Goal: Task Accomplishment & Management: Use online tool/utility

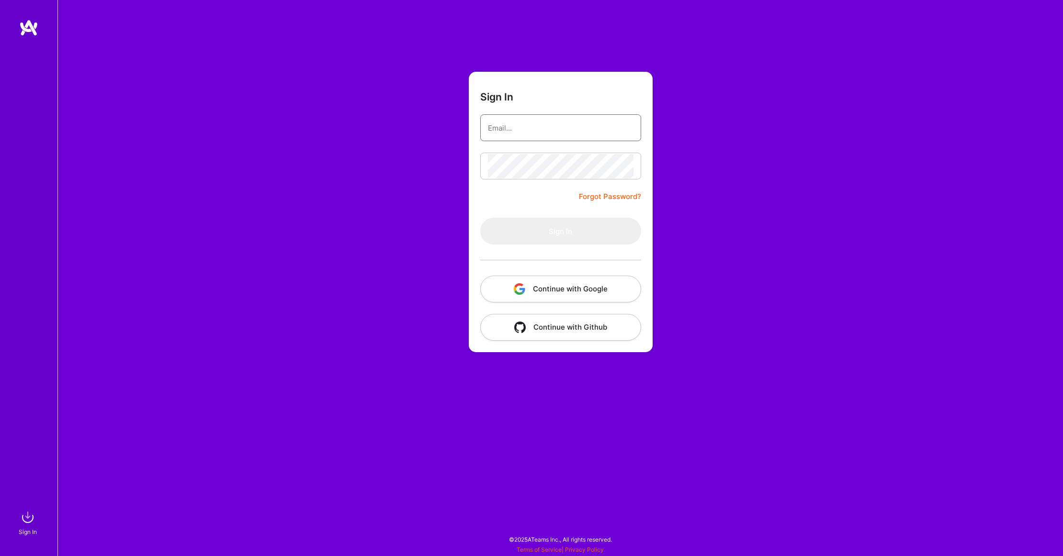
type input "[EMAIL_ADDRESS][DOMAIN_NAME]"
click at [580, 234] on button "Sign In" at bounding box center [560, 231] width 161 height 27
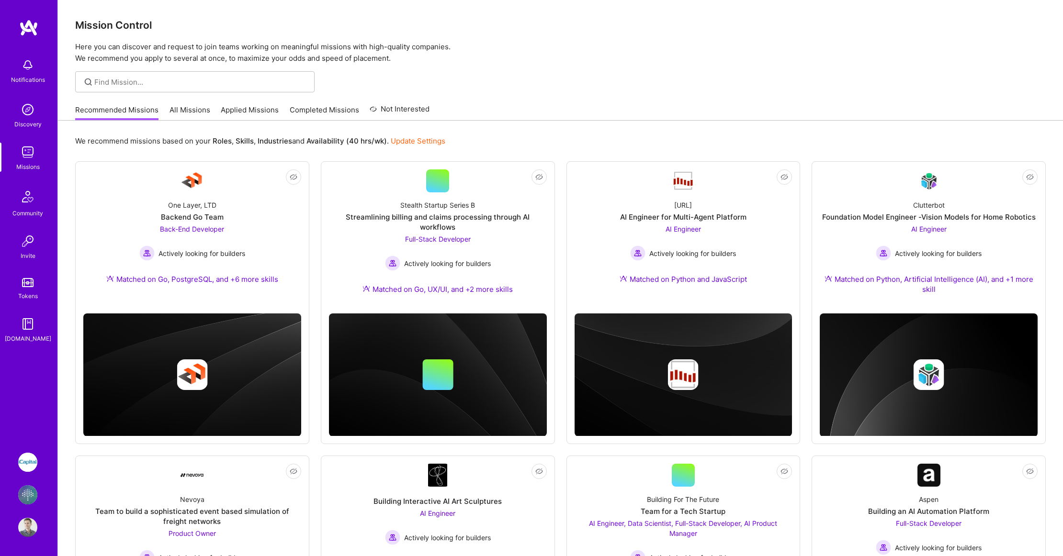
click at [23, 472] on img at bounding box center [27, 462] width 19 height 19
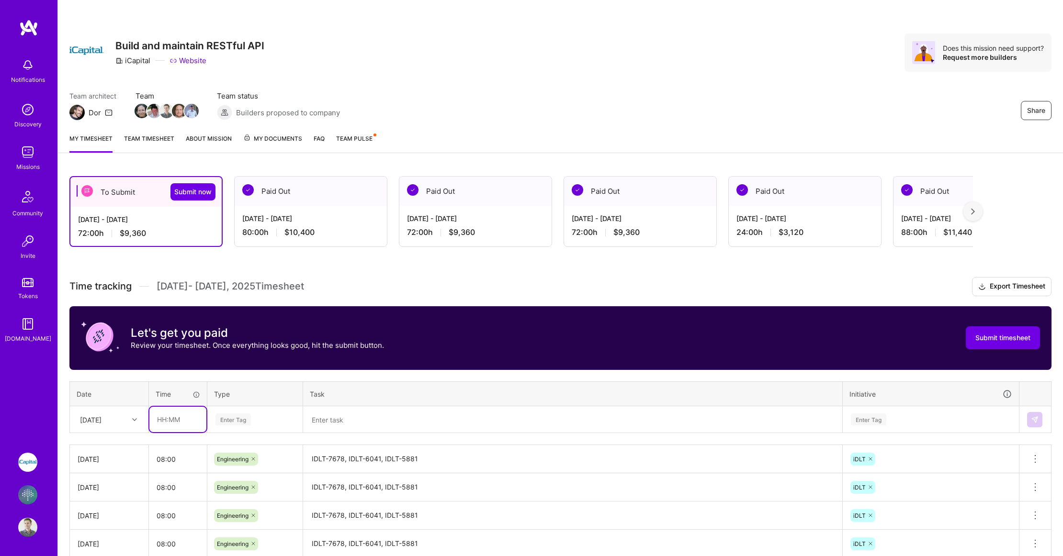
click at [189, 428] on input "text" at bounding box center [177, 419] width 57 height 25
type input "08:00"
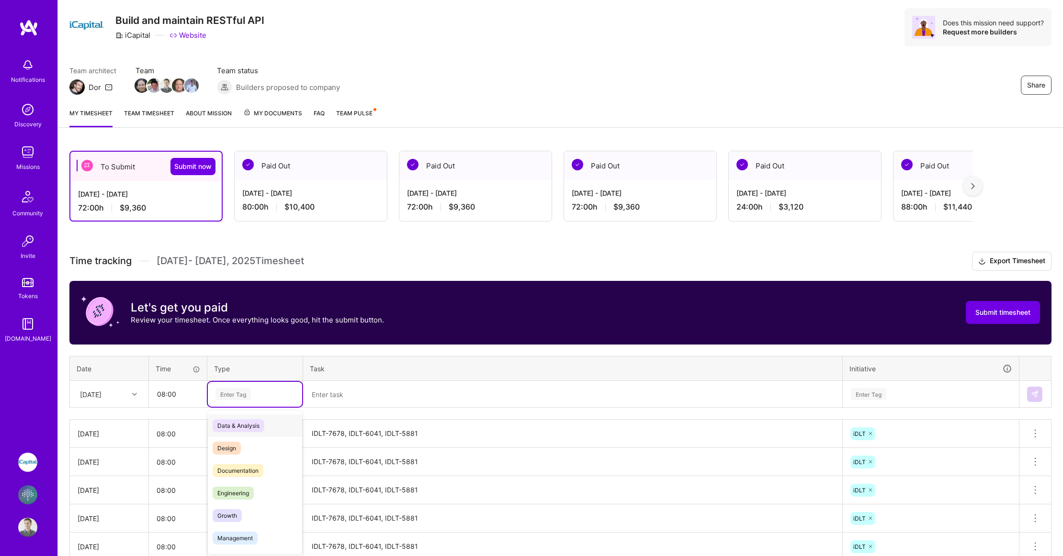
scroll to position [27, 0]
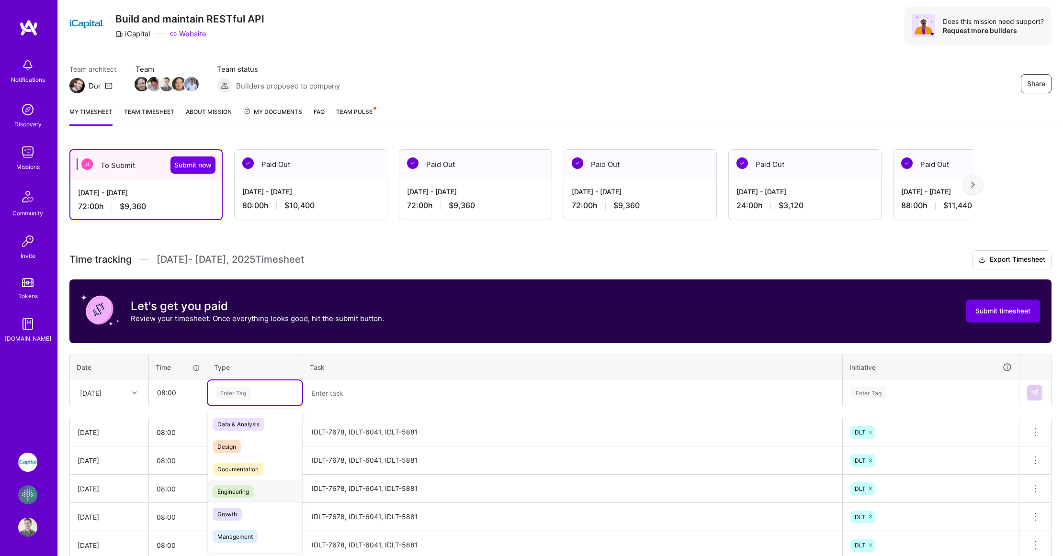
click at [236, 502] on div "Engineering" at bounding box center [255, 492] width 94 height 23
click at [342, 397] on textarea at bounding box center [572, 393] width 537 height 25
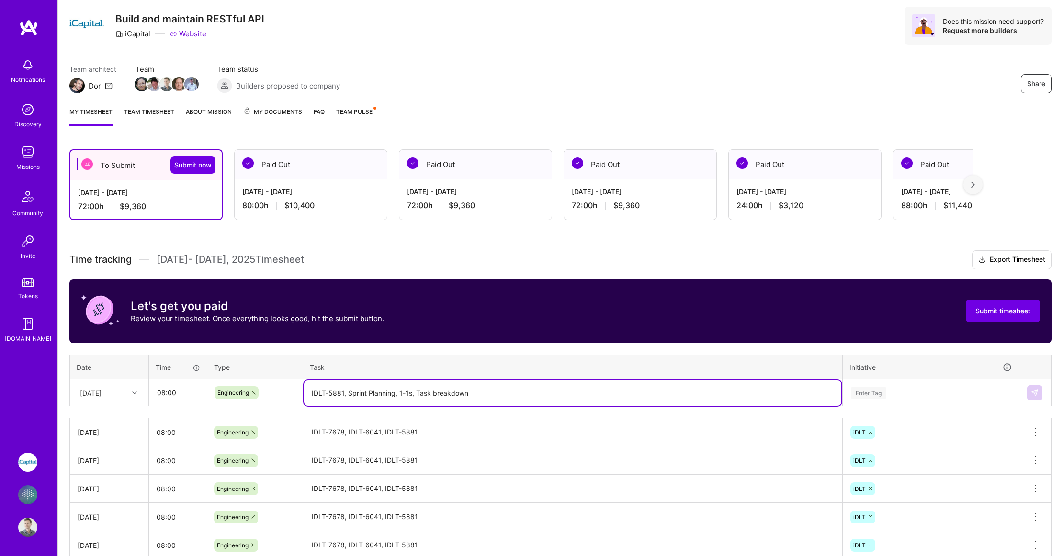
type textarea "IDLT-5881, Sprint Planning, 1-1s, Task breakdown"
click at [883, 391] on div "Enter Tag" at bounding box center [930, 393] width 175 height 25
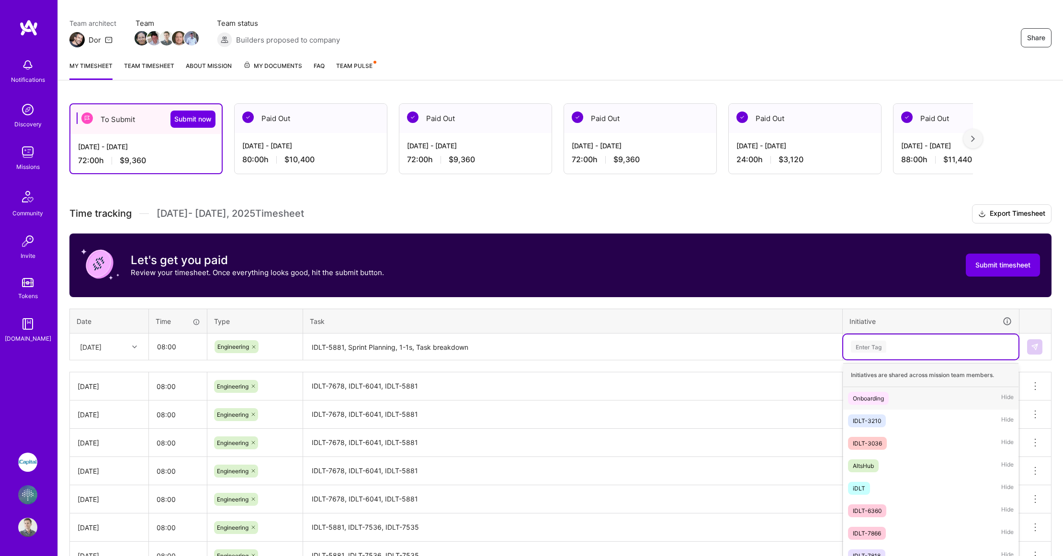
scroll to position [79, 0]
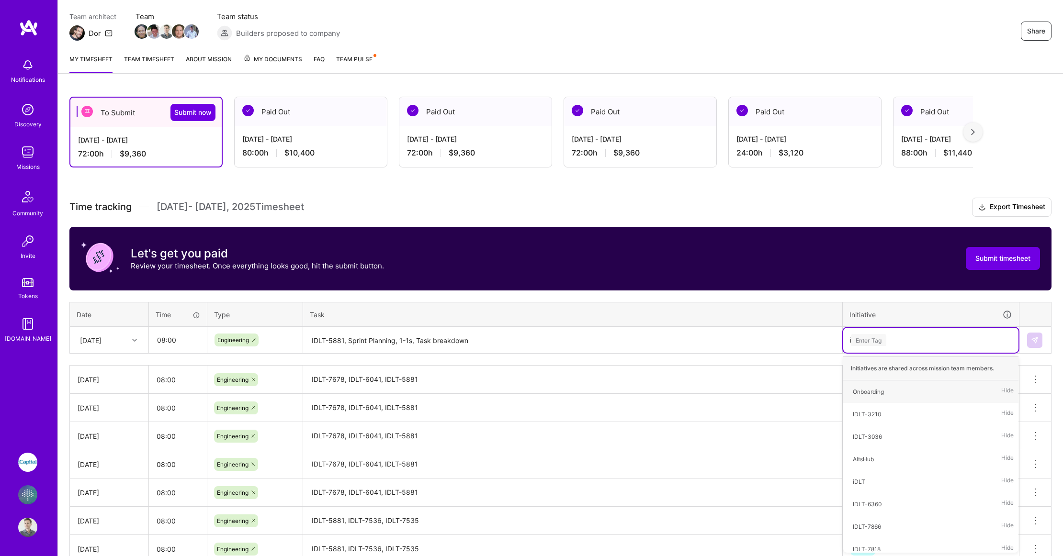
type input "id"
click at [878, 437] on div "iDLT Hide" at bounding box center [930, 437] width 175 height 23
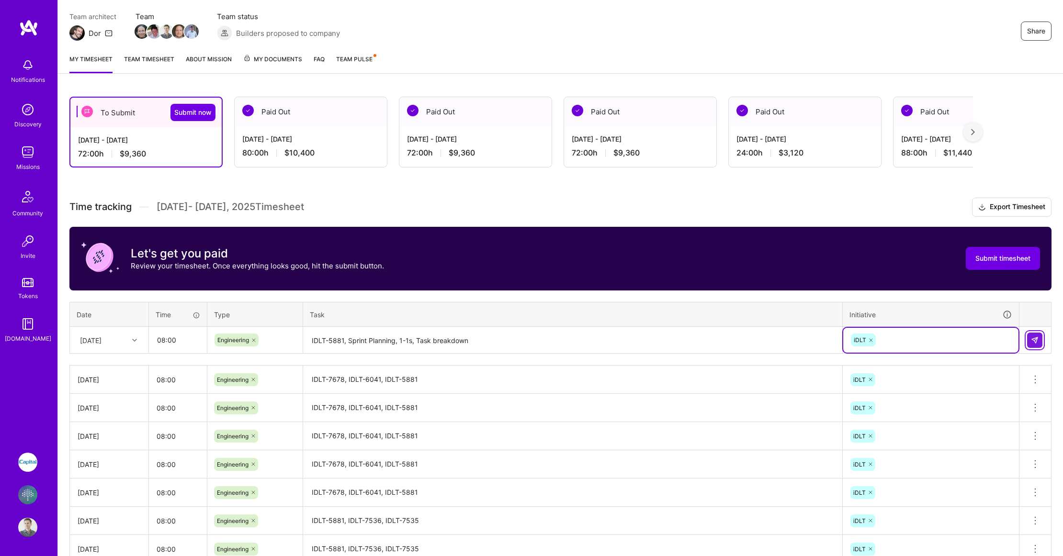
click at [1035, 338] on img at bounding box center [1035, 341] width 8 height 8
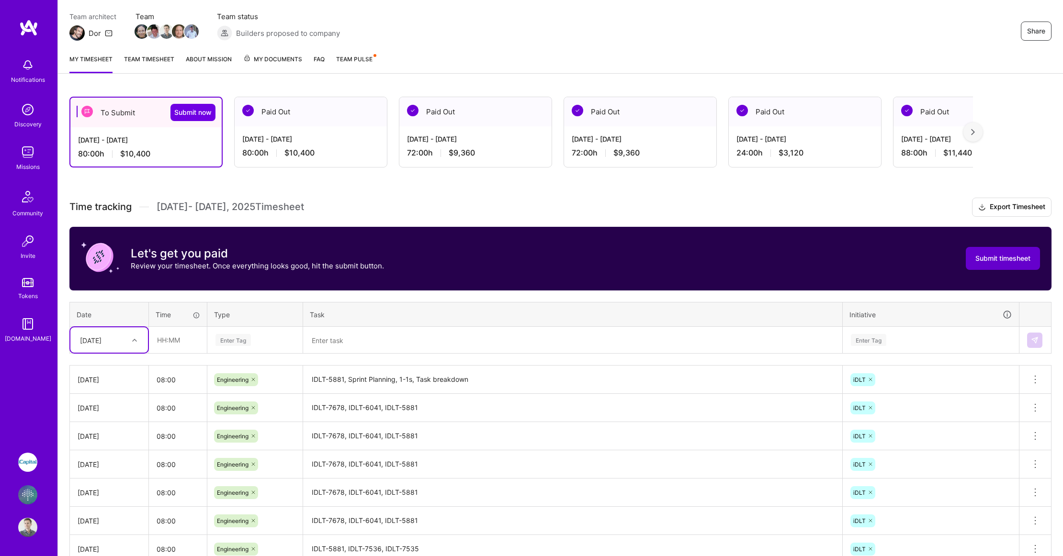
click at [1012, 259] on span "Submit timesheet" at bounding box center [1002, 259] width 55 height 10
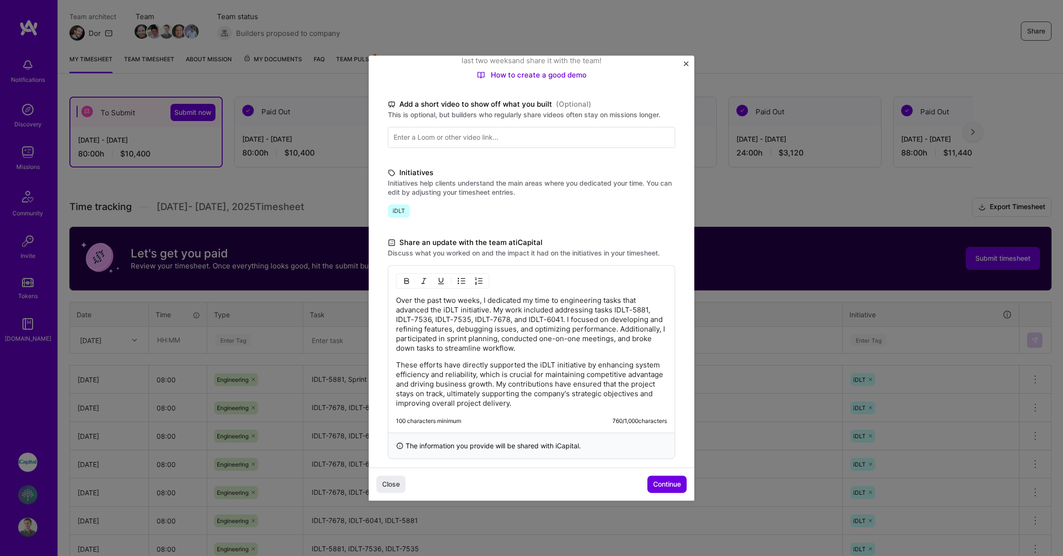
scroll to position [120, 0]
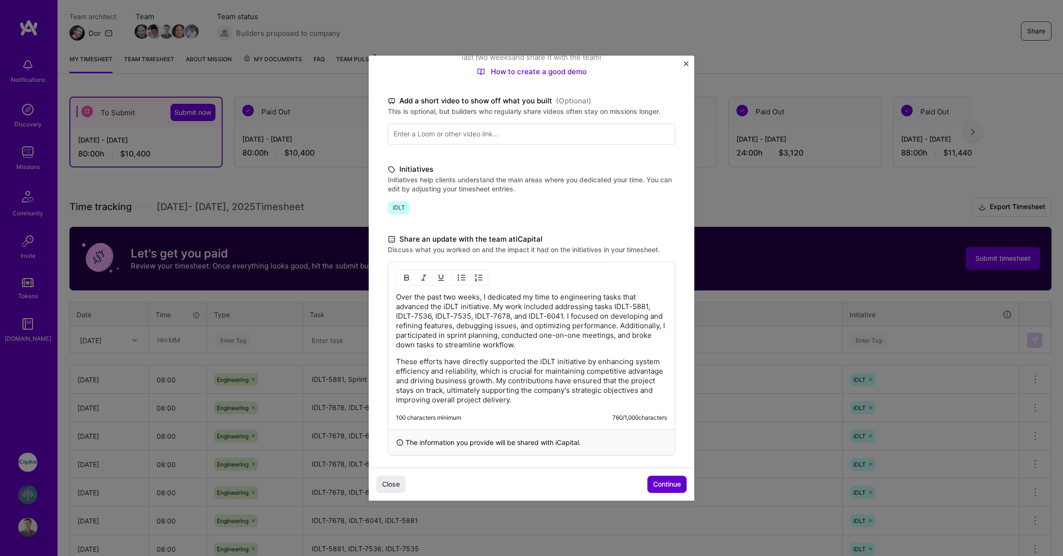
click at [660, 481] on span "Continue" at bounding box center [667, 485] width 28 height 10
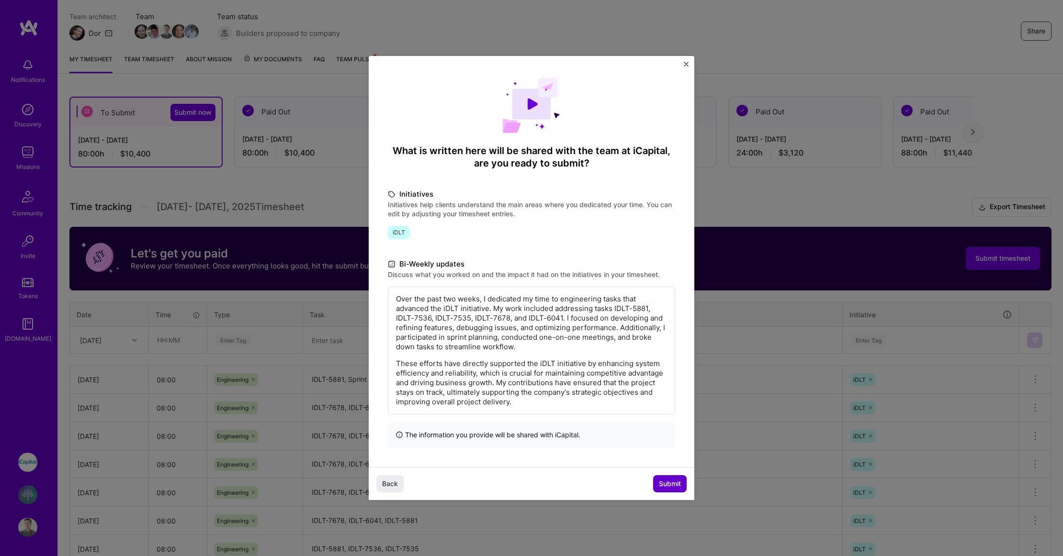
click at [680, 485] on span "Submit" at bounding box center [670, 484] width 22 height 10
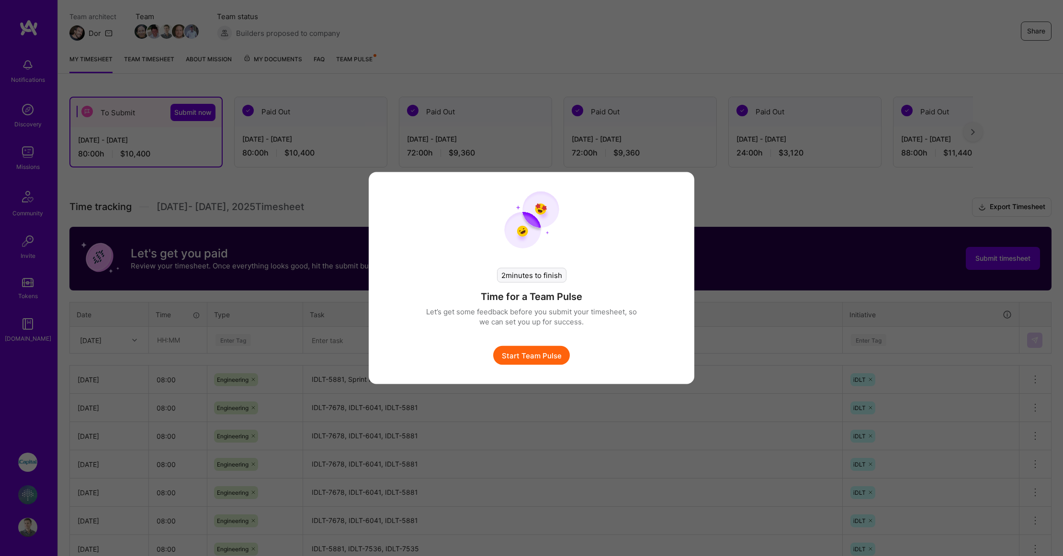
click at [532, 350] on button "Start Team Pulse" at bounding box center [531, 355] width 77 height 19
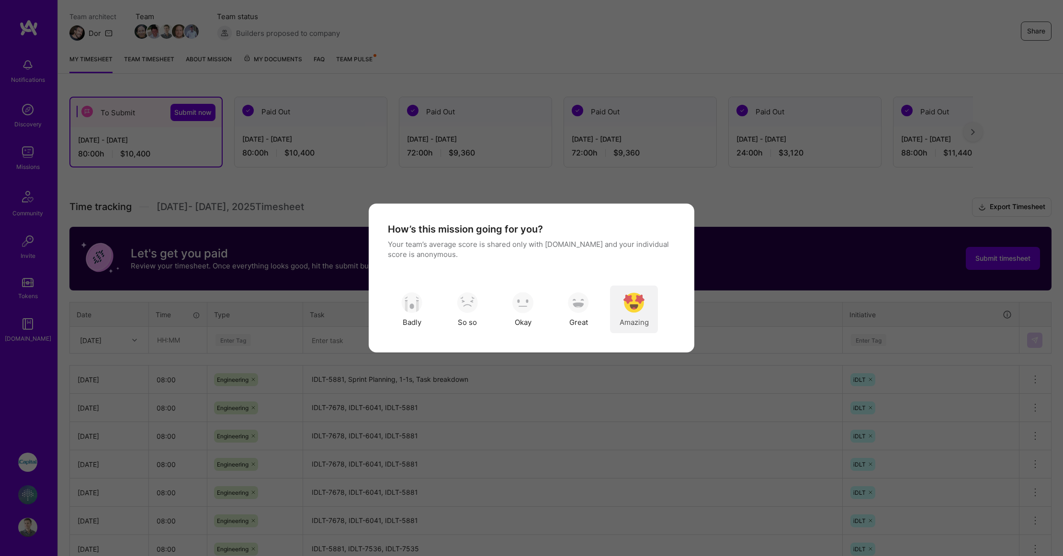
click at [633, 309] on img "modal" at bounding box center [633, 302] width 21 height 21
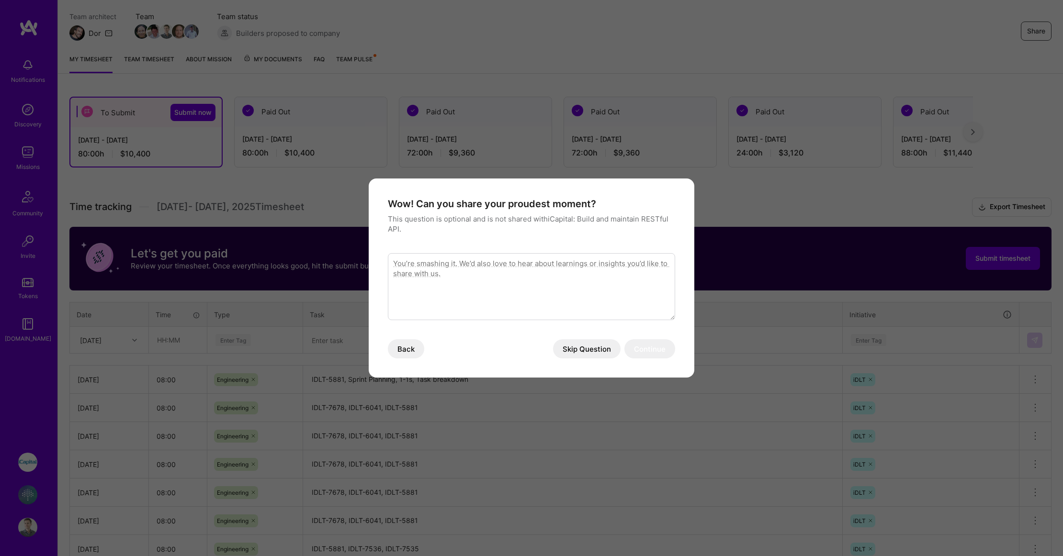
click at [580, 350] on button "Skip Question" at bounding box center [587, 348] width 68 height 19
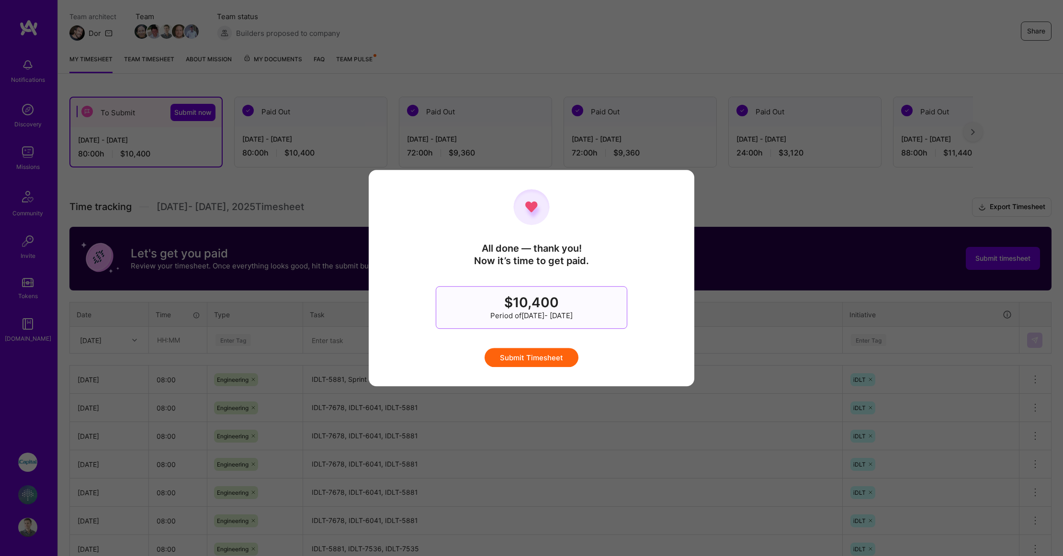
click at [536, 361] on button "Submit Timesheet" at bounding box center [532, 357] width 94 height 19
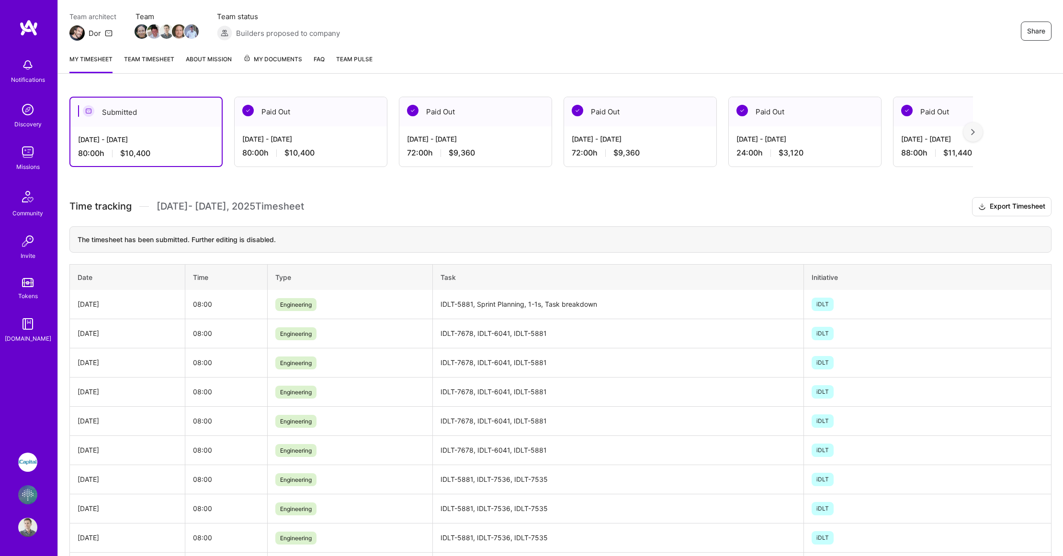
click at [26, 499] on img at bounding box center [27, 494] width 19 height 19
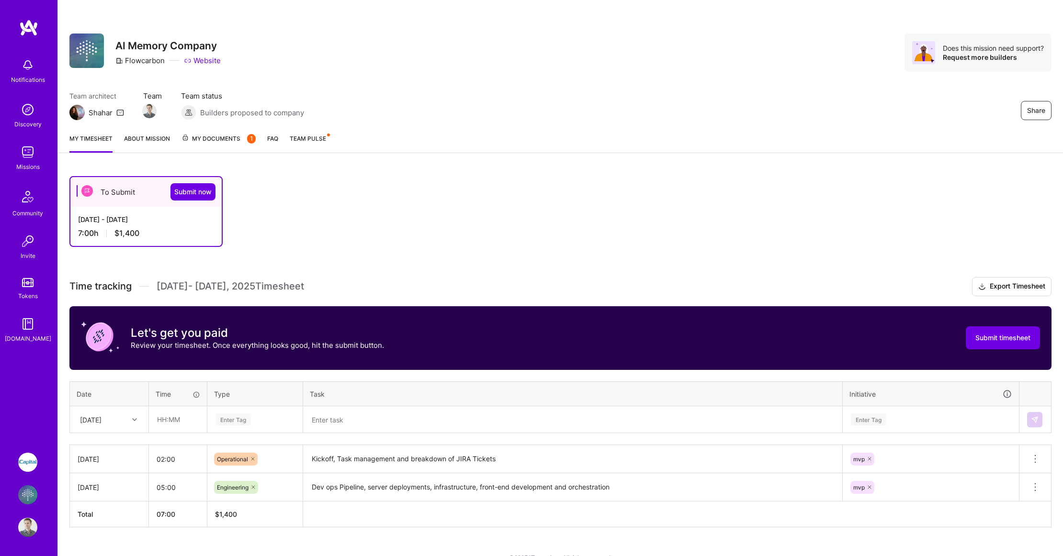
click at [240, 141] on span "My Documents 1" at bounding box center [218, 139] width 74 height 11
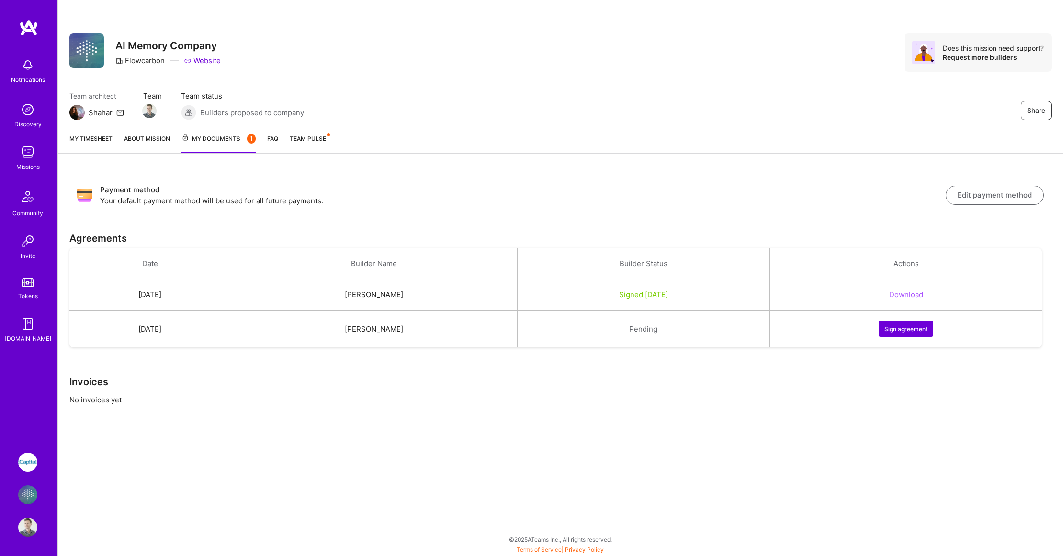
click at [922, 327] on button "Sign agreement" at bounding box center [906, 329] width 55 height 16
click at [635, 187] on h3 "Payment method" at bounding box center [522, 189] width 845 height 11
click at [314, 141] on span "Team Pulse" at bounding box center [308, 138] width 36 height 7
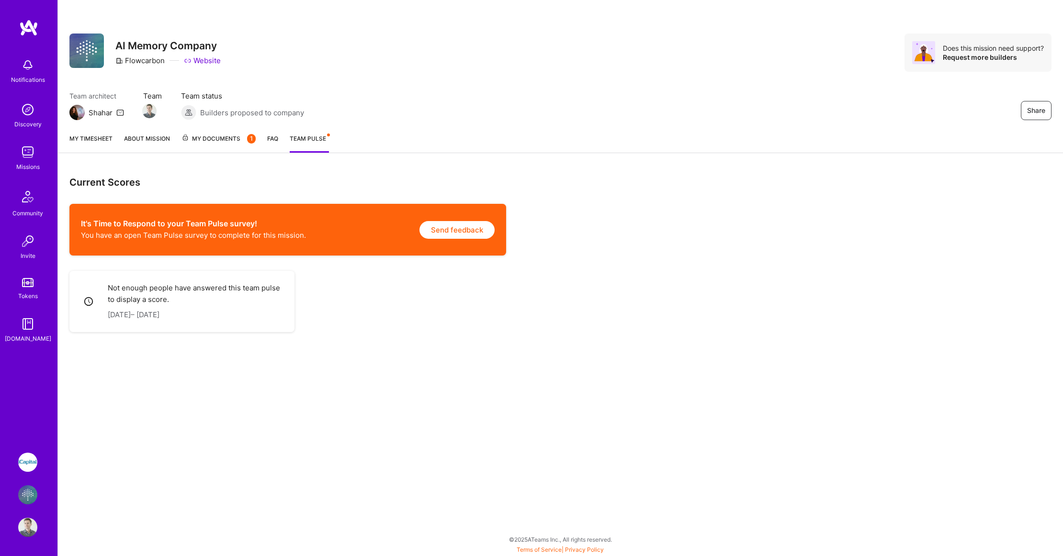
click at [89, 142] on link "My timesheet" at bounding box center [90, 143] width 43 height 19
